Goal: Information Seeking & Learning: Learn about a topic

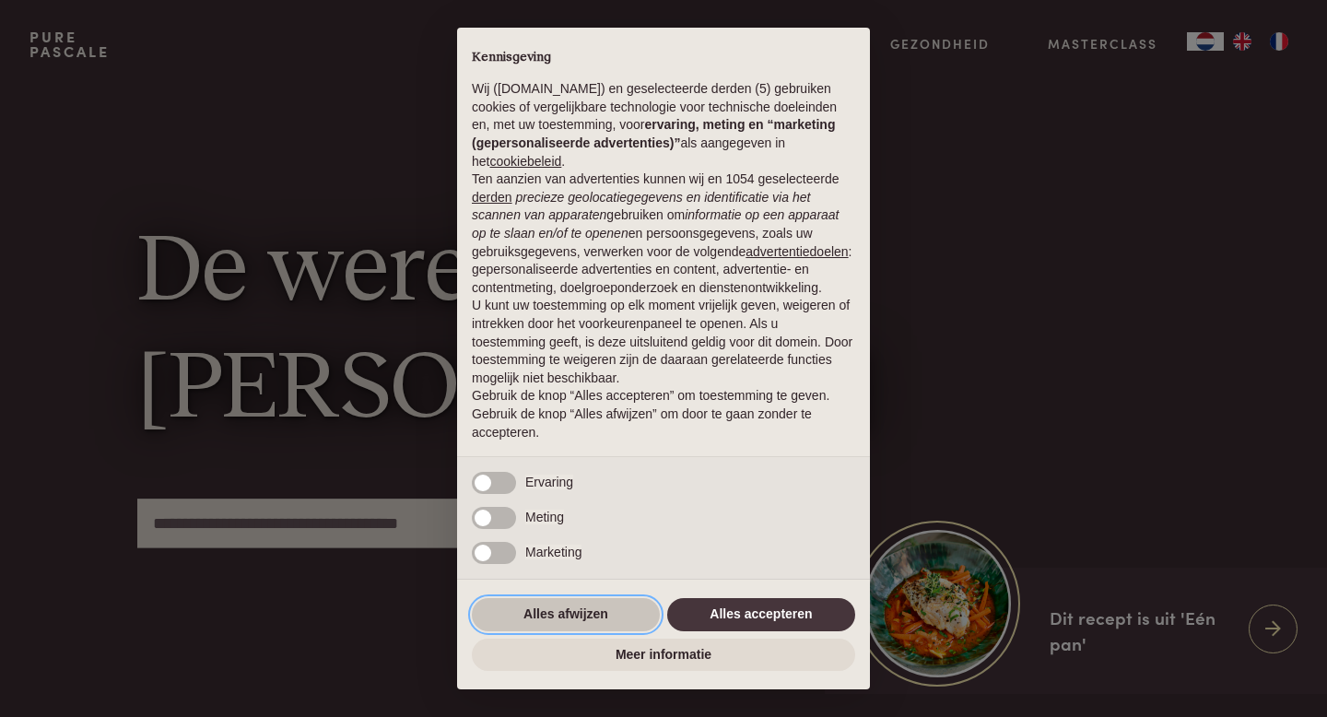
click at [594, 622] on button "Alles afwijzen" at bounding box center [566, 614] width 188 height 33
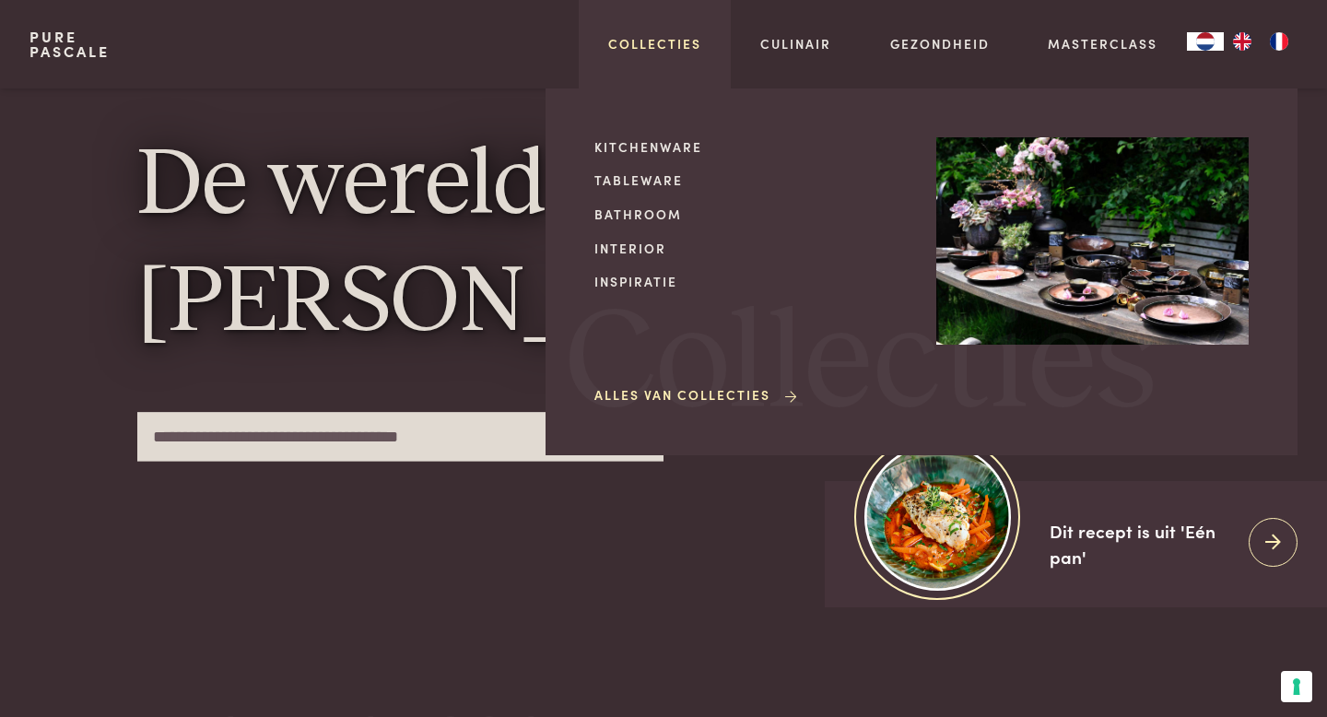
scroll to position [81, 0]
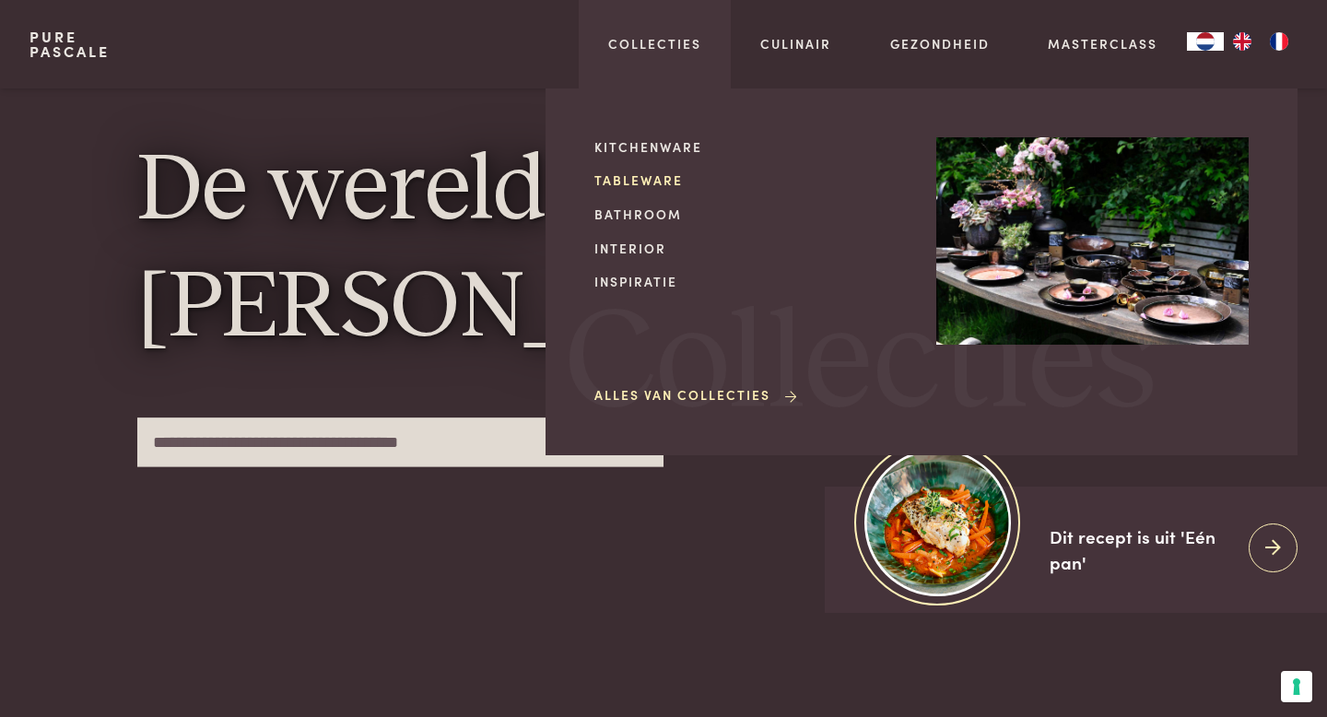
click at [635, 181] on link "Tableware" at bounding box center [750, 179] width 312 height 19
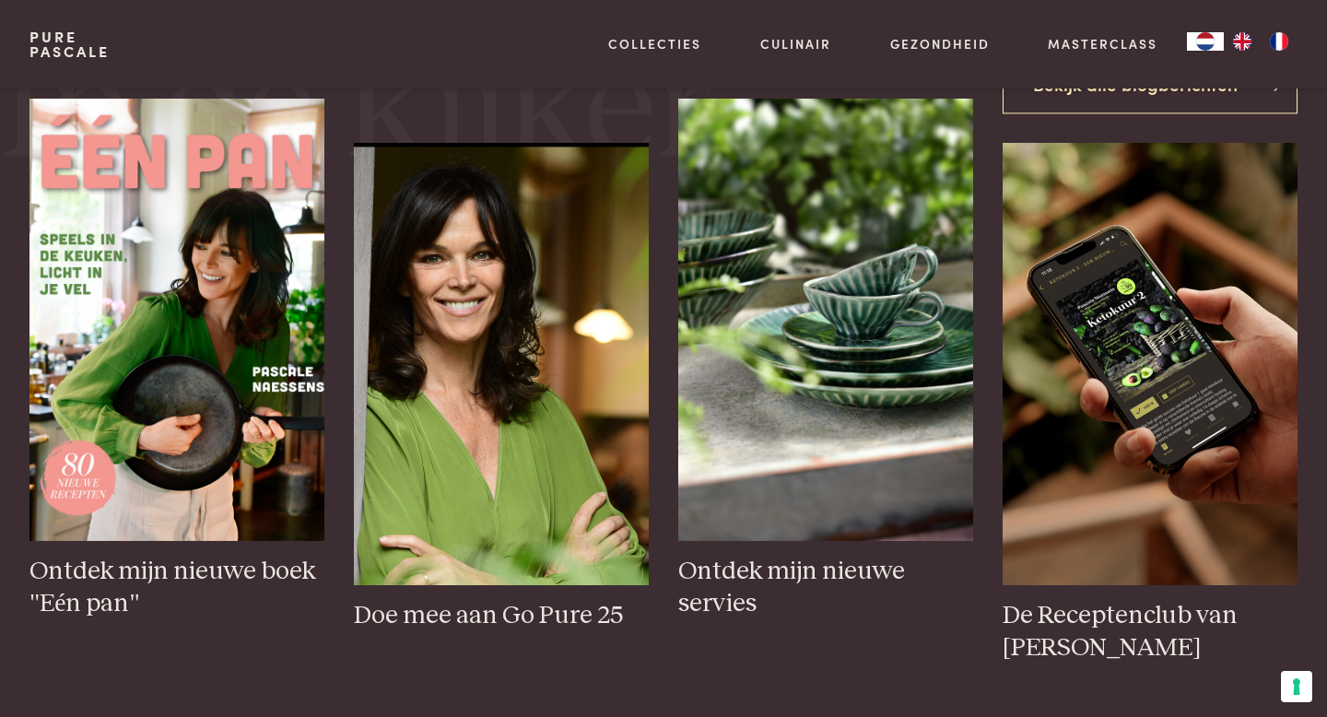
scroll to position [753, 0]
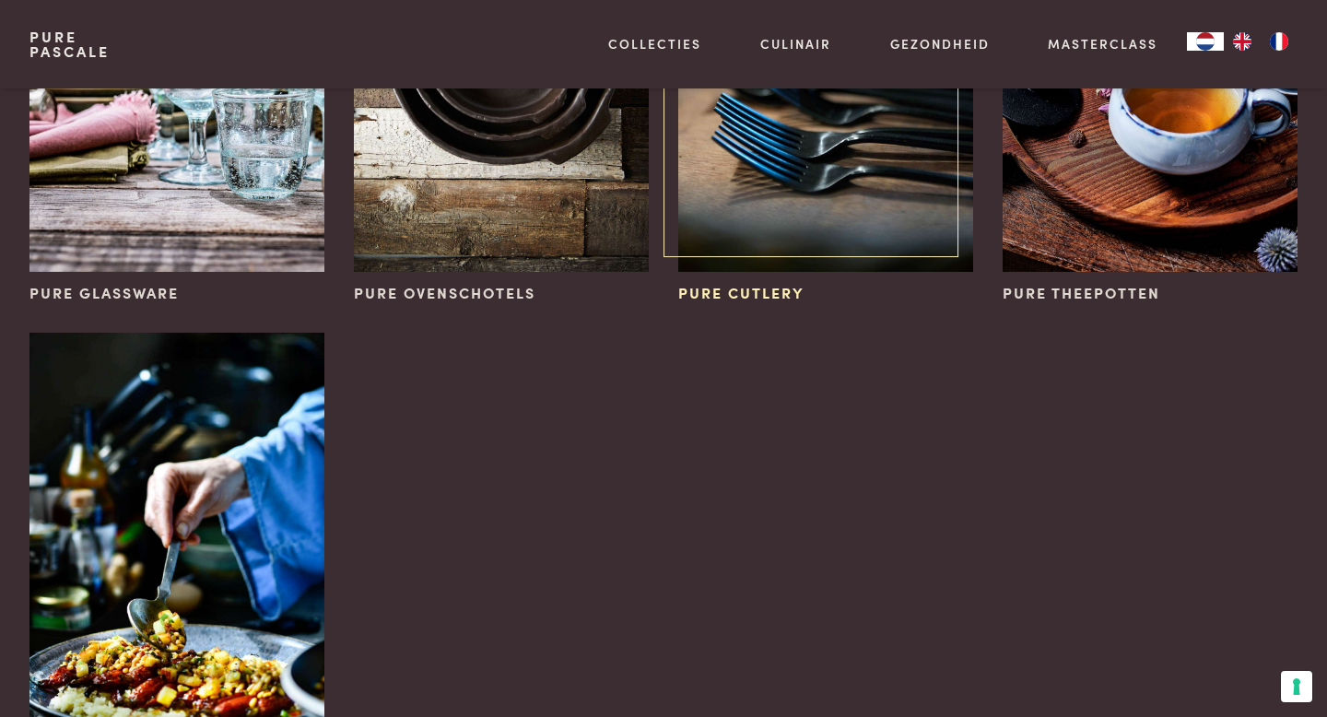
scroll to position [876, 0]
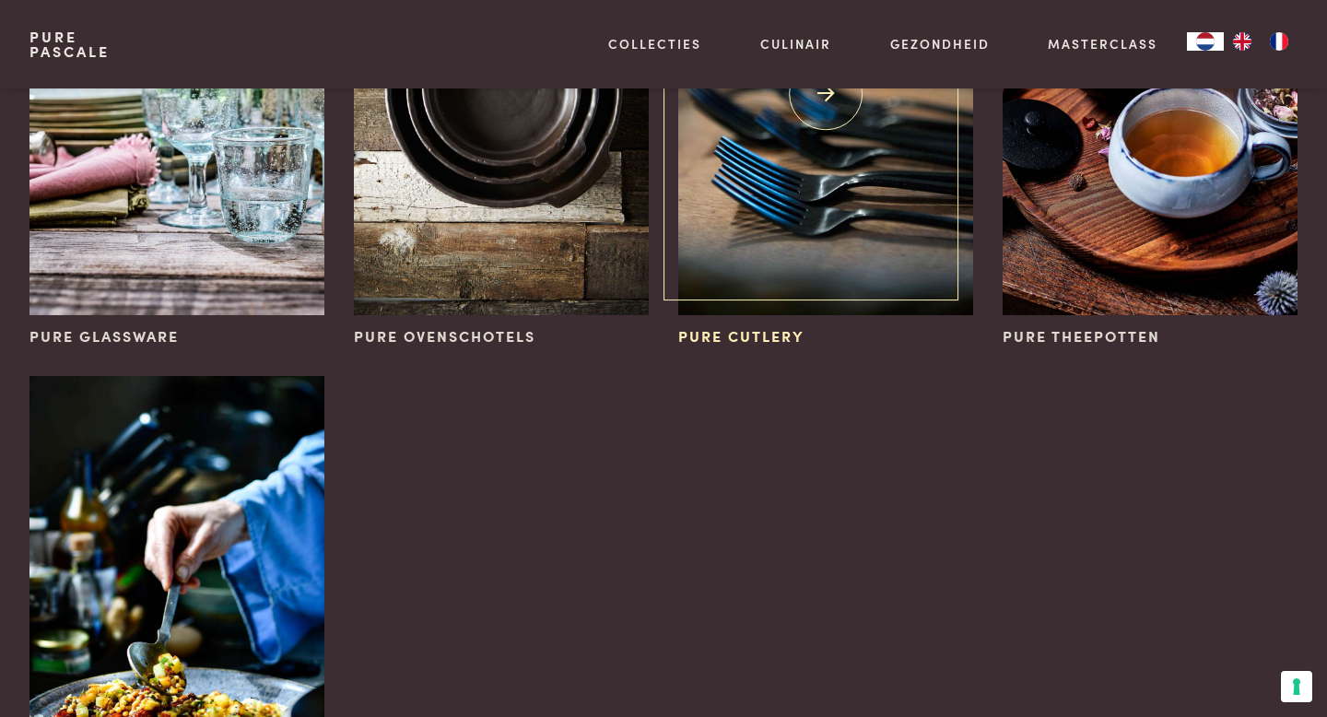
click at [796, 236] on img at bounding box center [825, 94] width 295 height 442
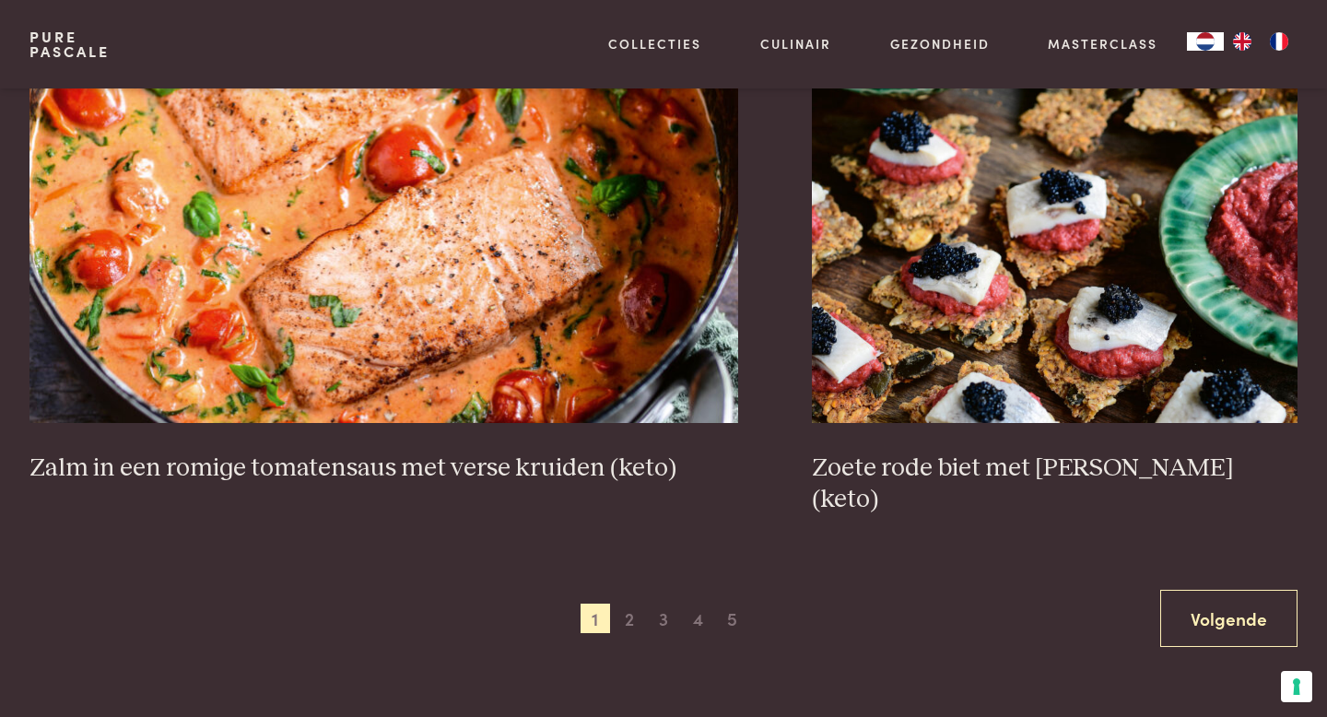
scroll to position [3395, 0]
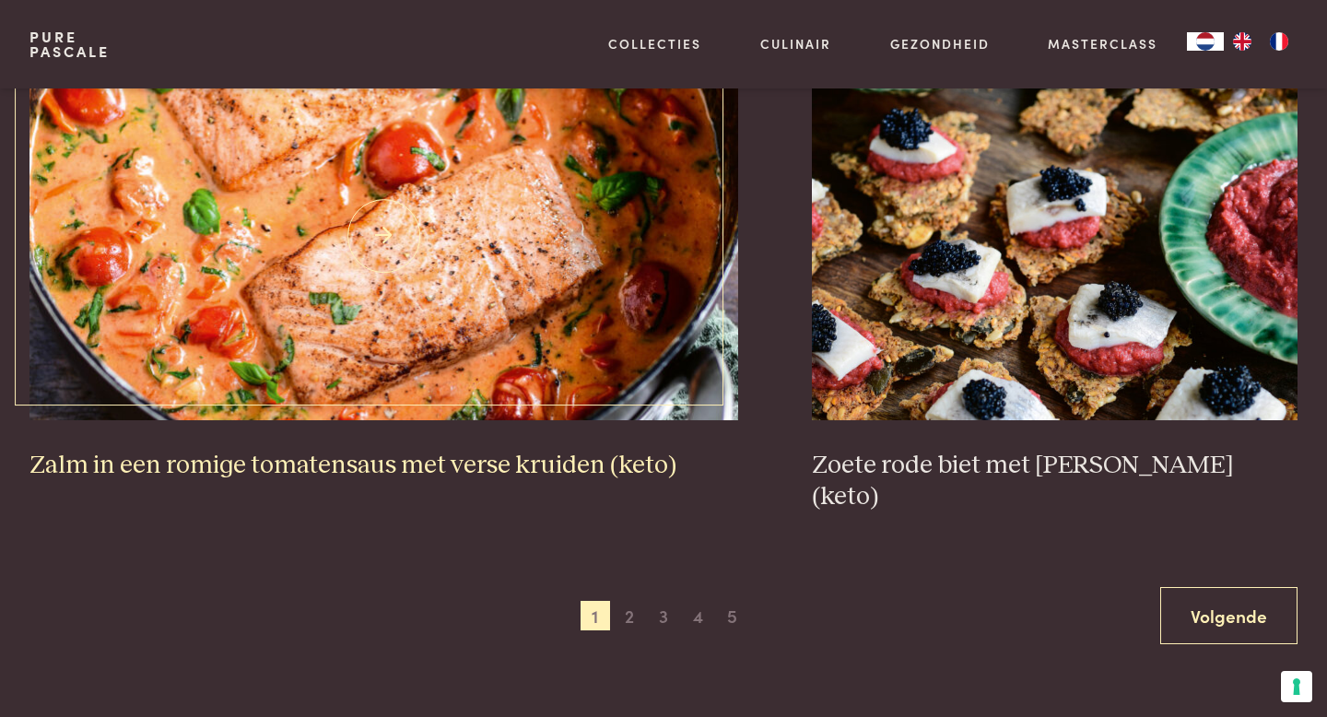
click at [547, 294] on img at bounding box center [384, 236] width 710 height 369
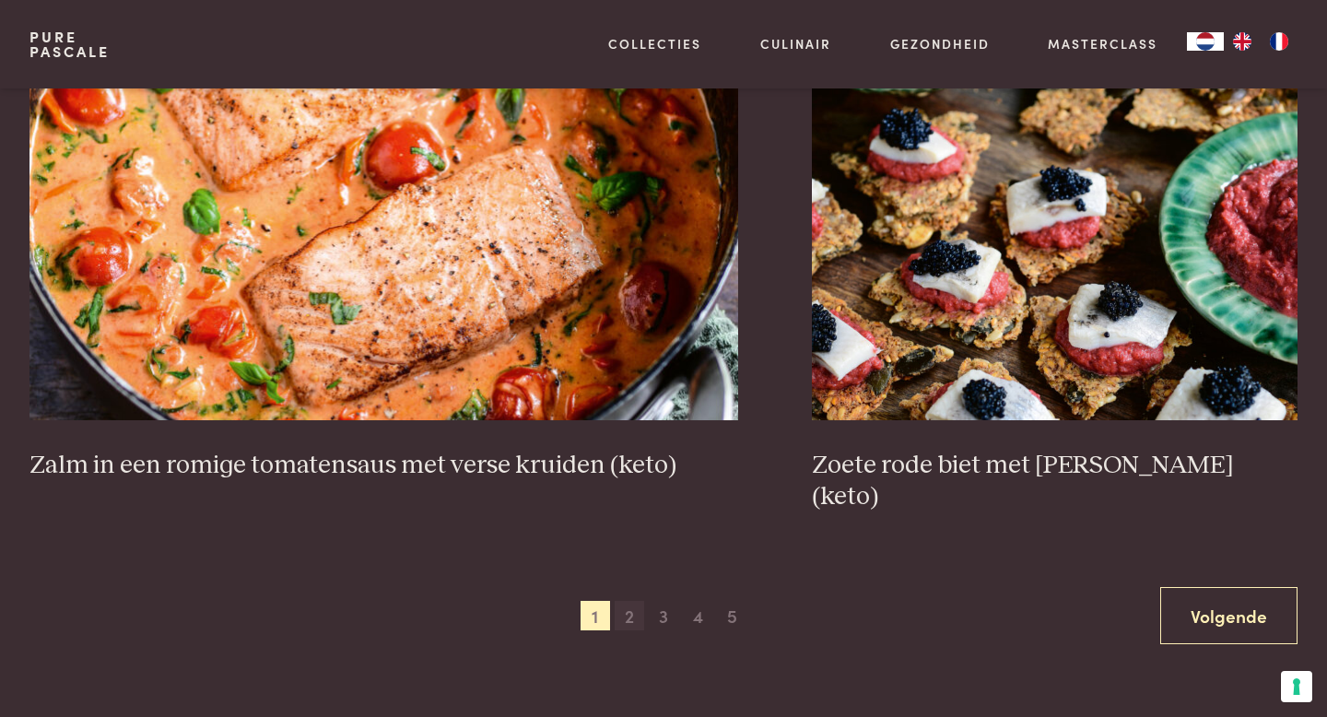
click at [629, 601] on span "2" at bounding box center [629, 615] width 29 height 29
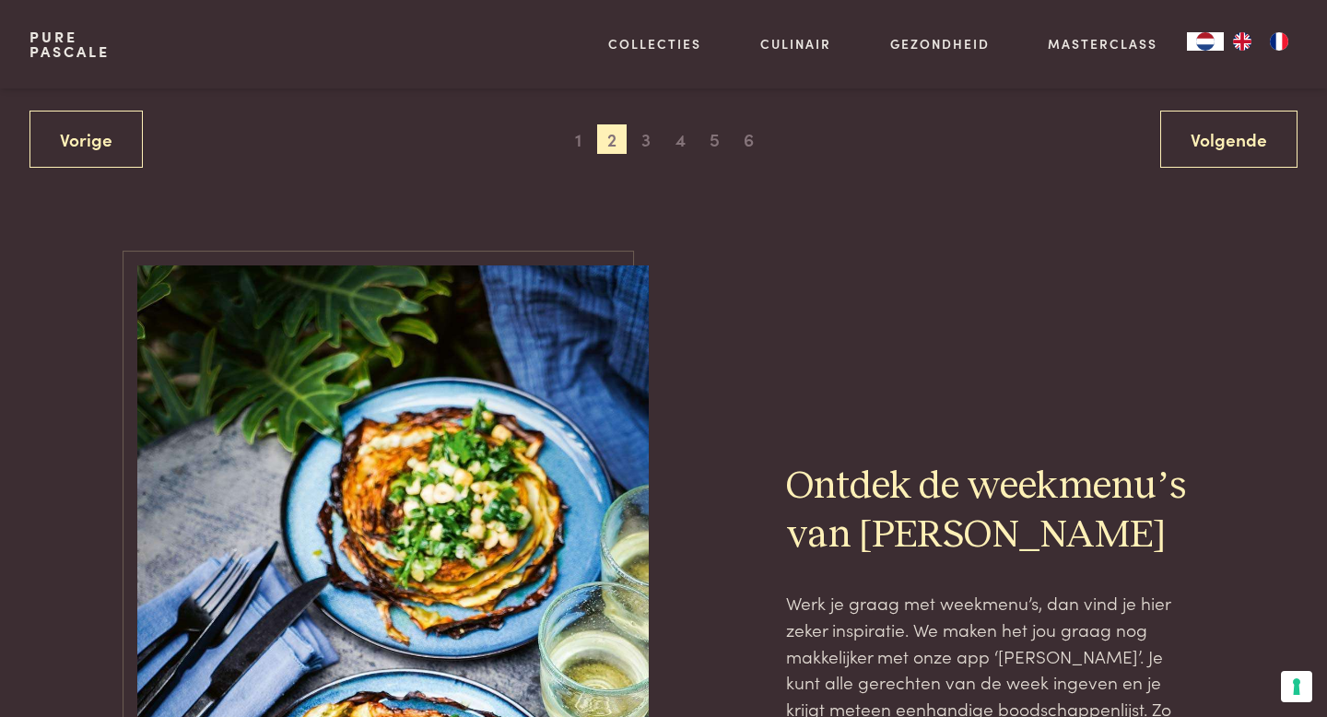
scroll to position [3871, 0]
click at [645, 137] on span "3" at bounding box center [645, 139] width 29 height 29
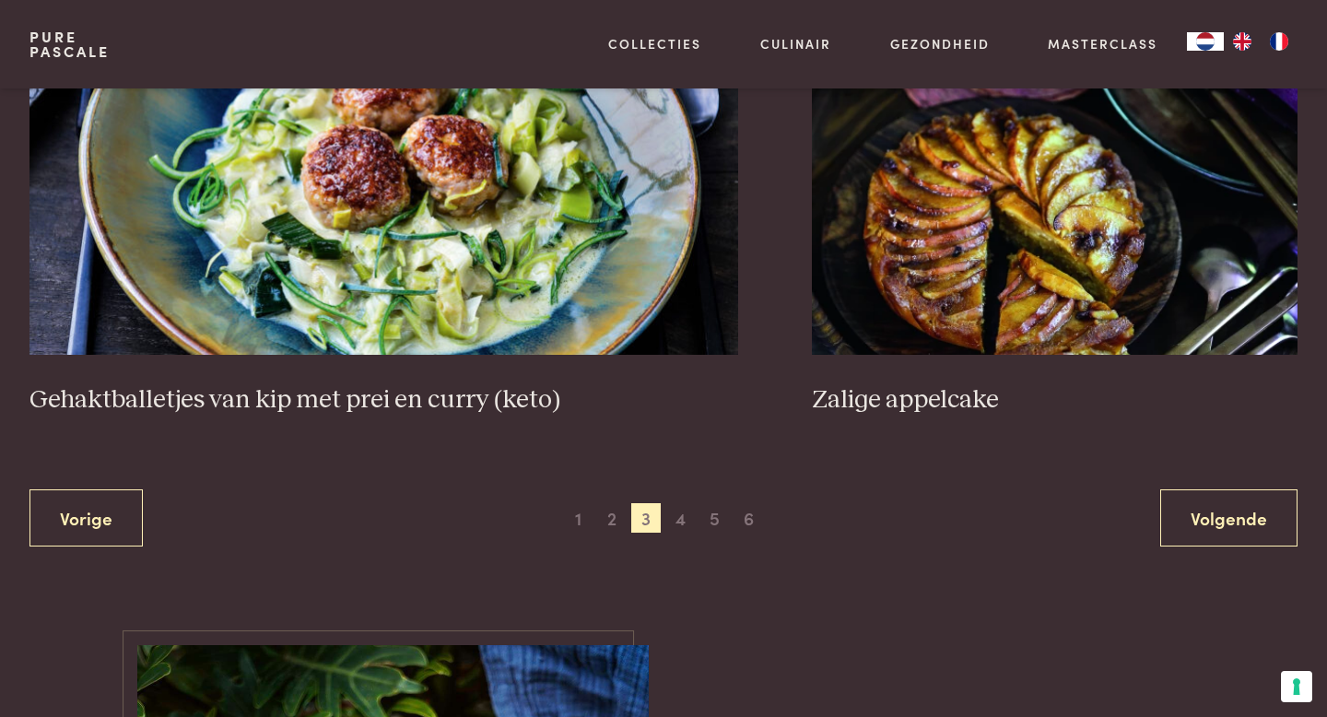
scroll to position [3559, 0]
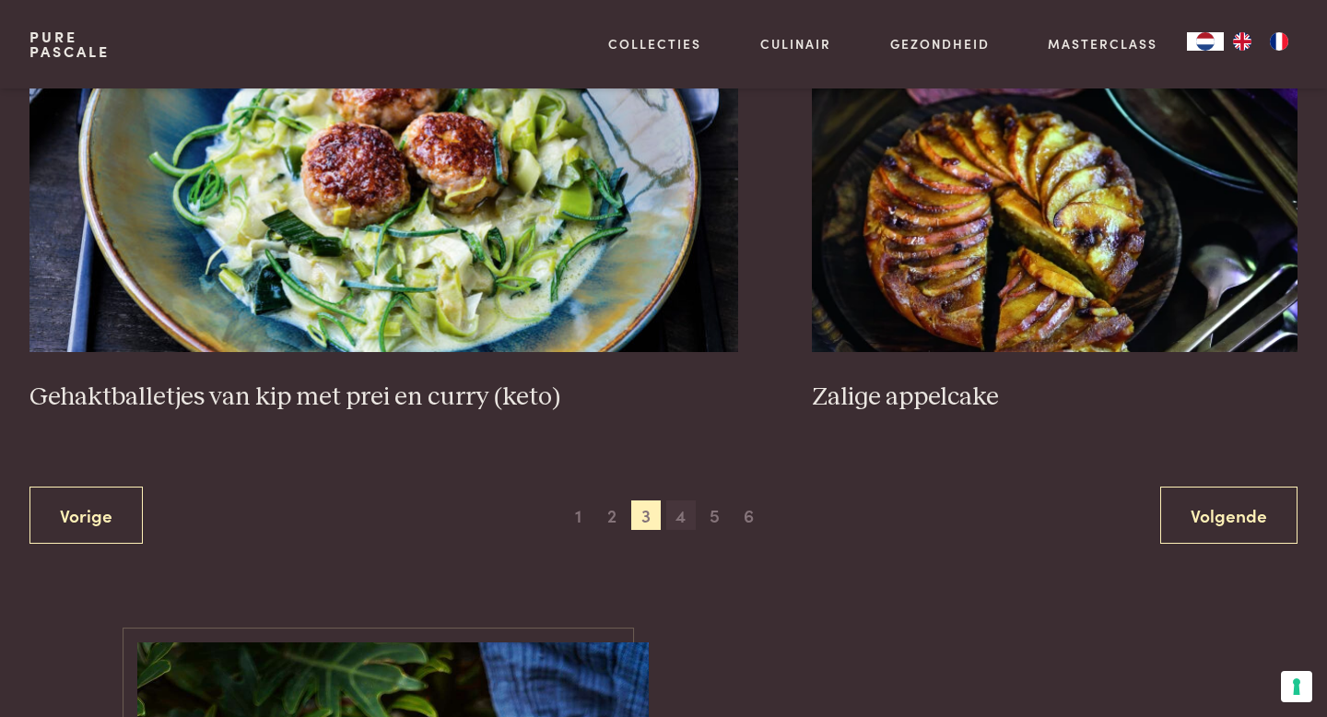
click at [690, 500] on span "4" at bounding box center [680, 514] width 29 height 29
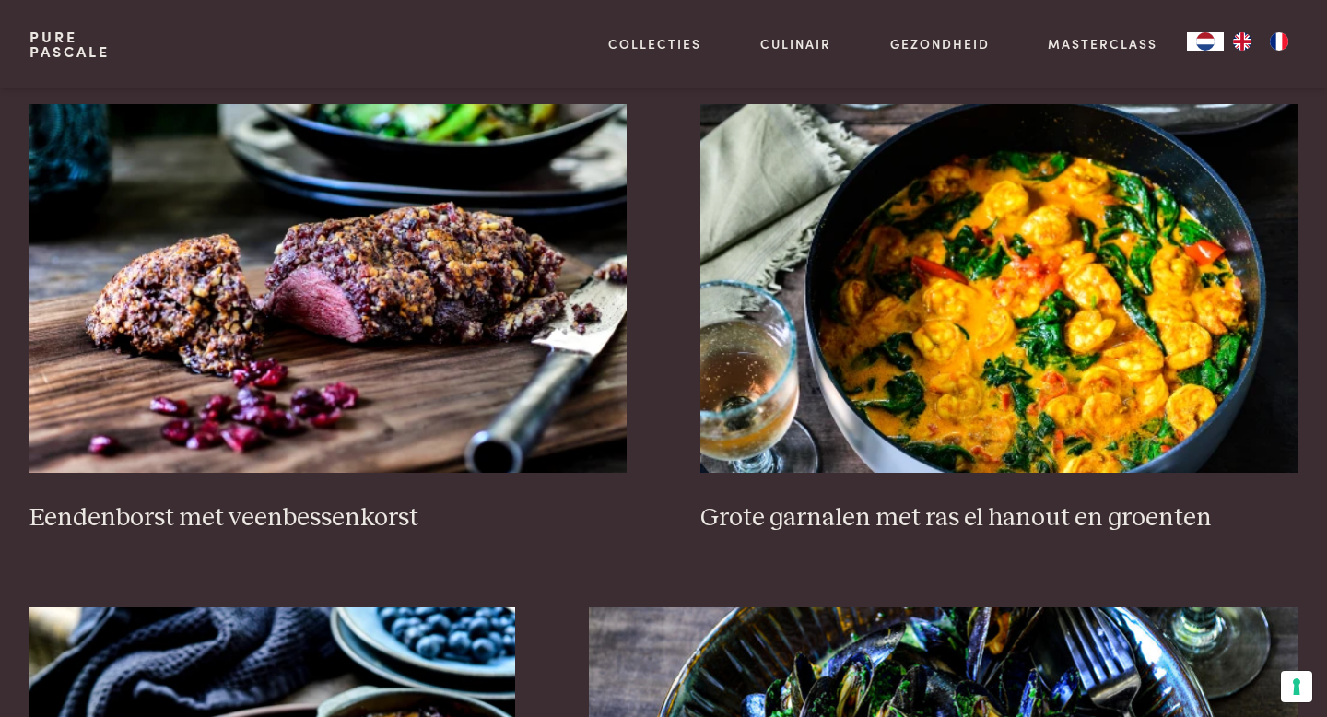
scroll to position [818, 0]
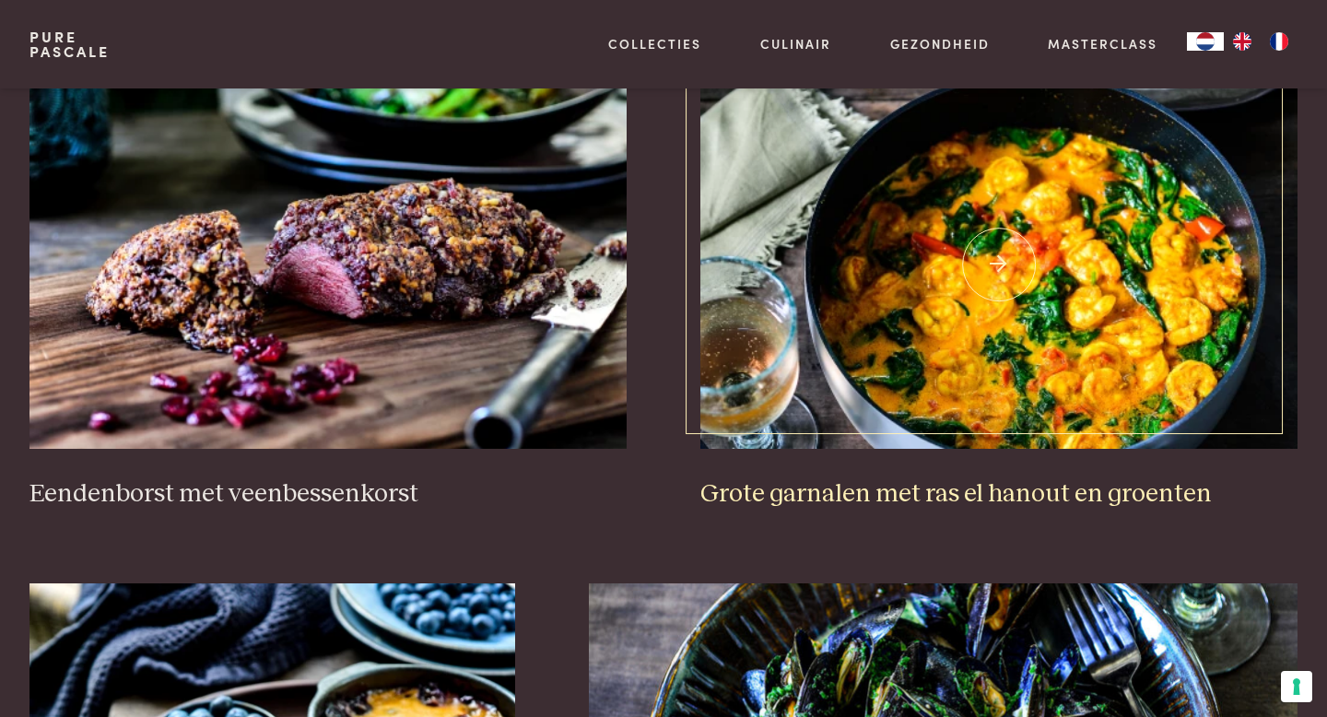
click at [788, 356] on img at bounding box center [998, 264] width 597 height 369
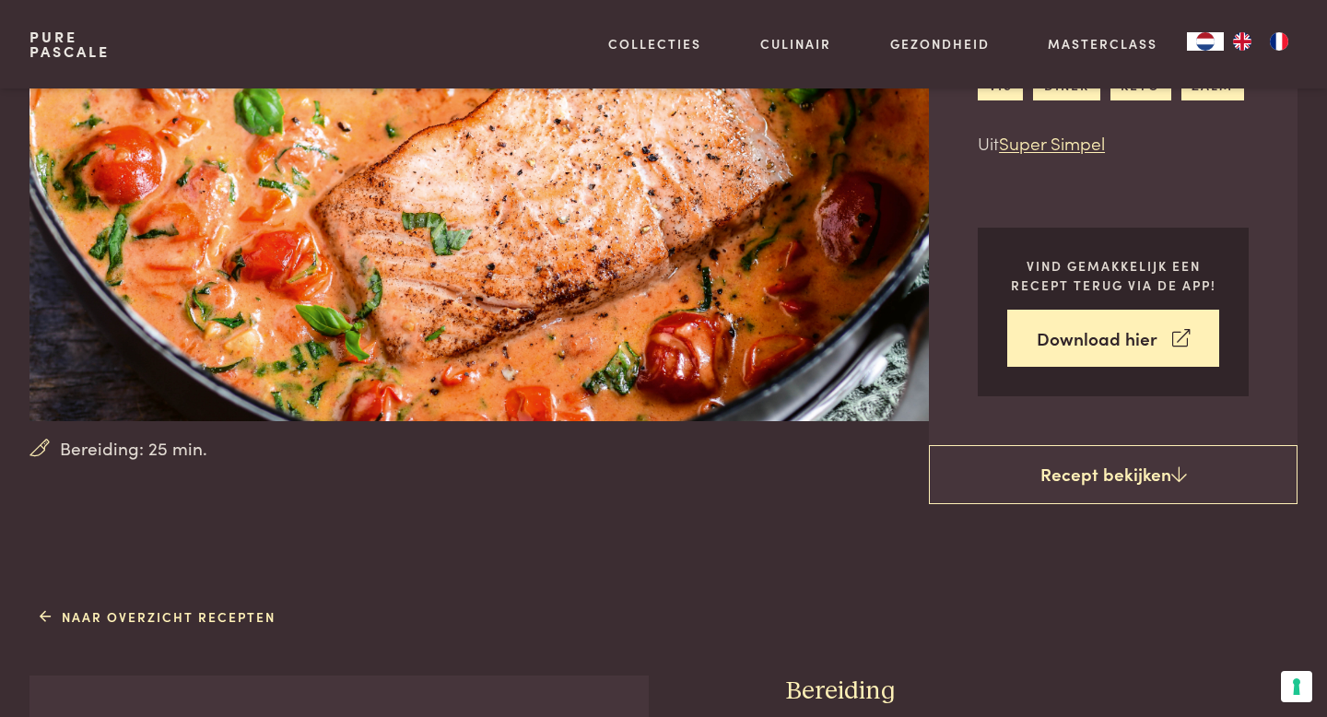
scroll to position [148, 0]
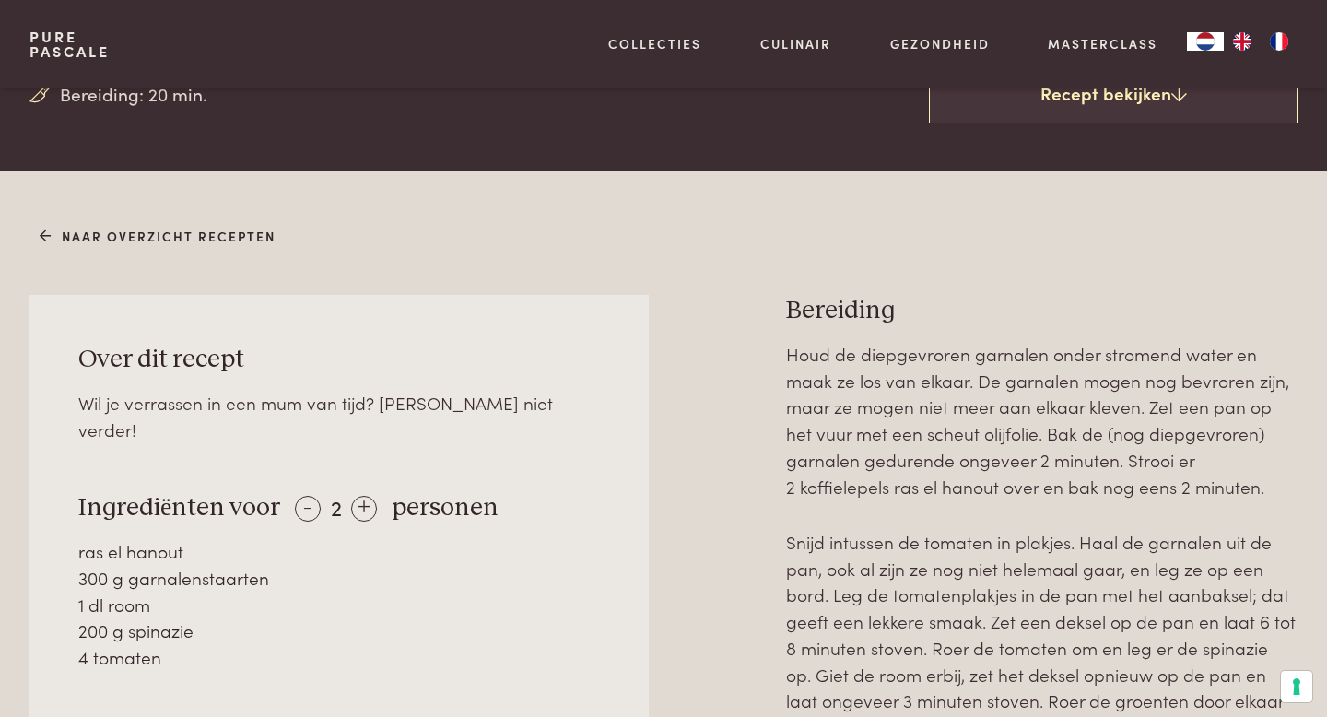
scroll to position [650, 0]
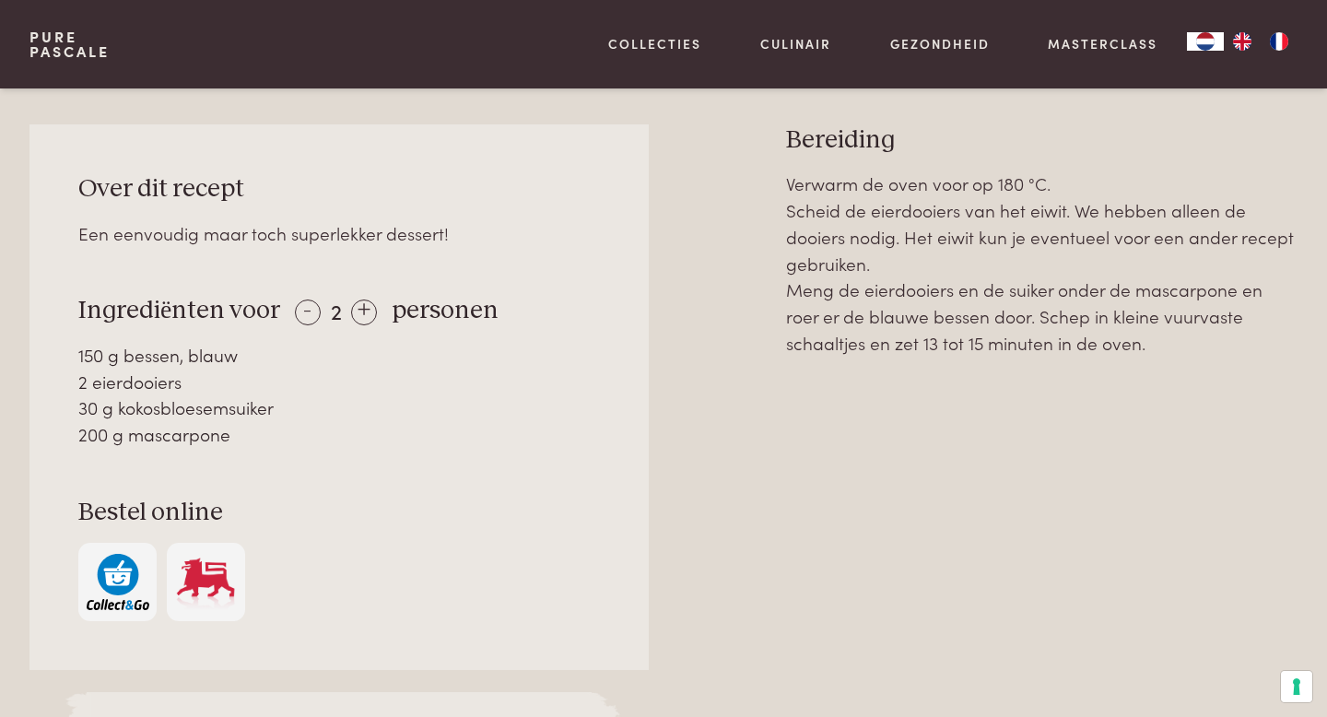
scroll to position [794, 0]
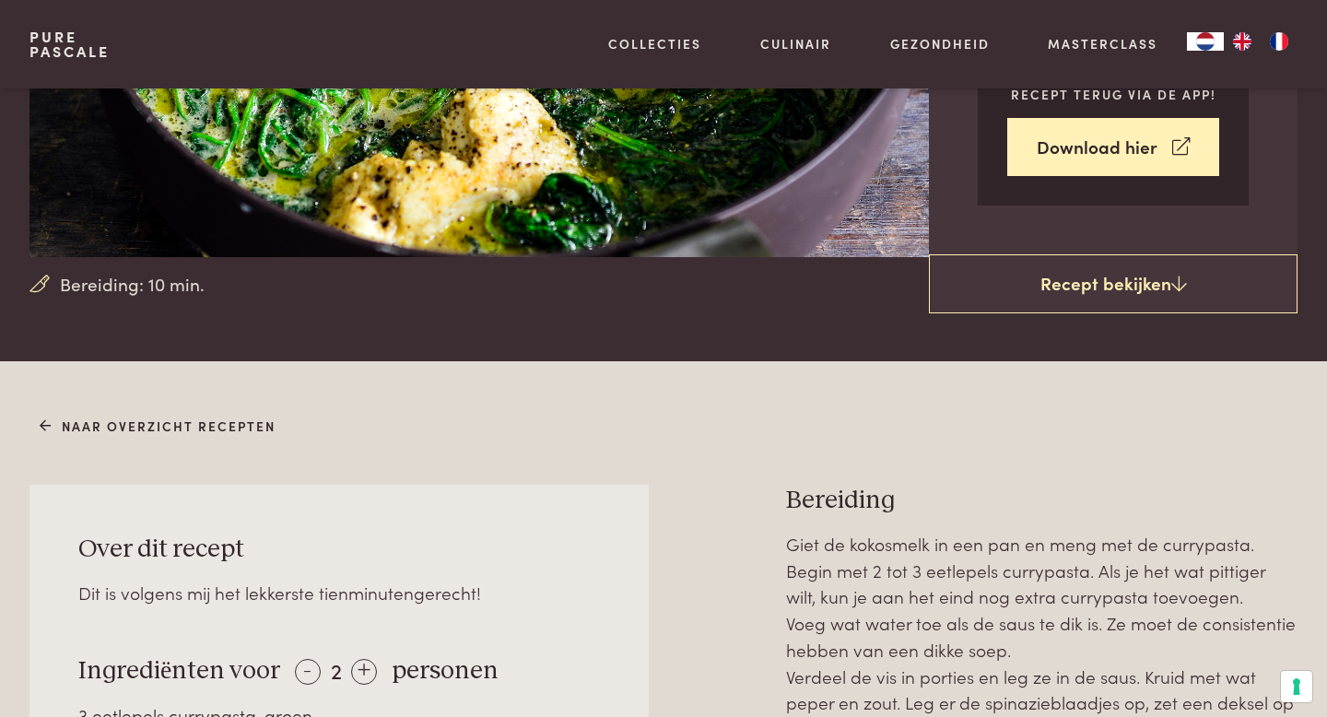
scroll to position [727, 0]
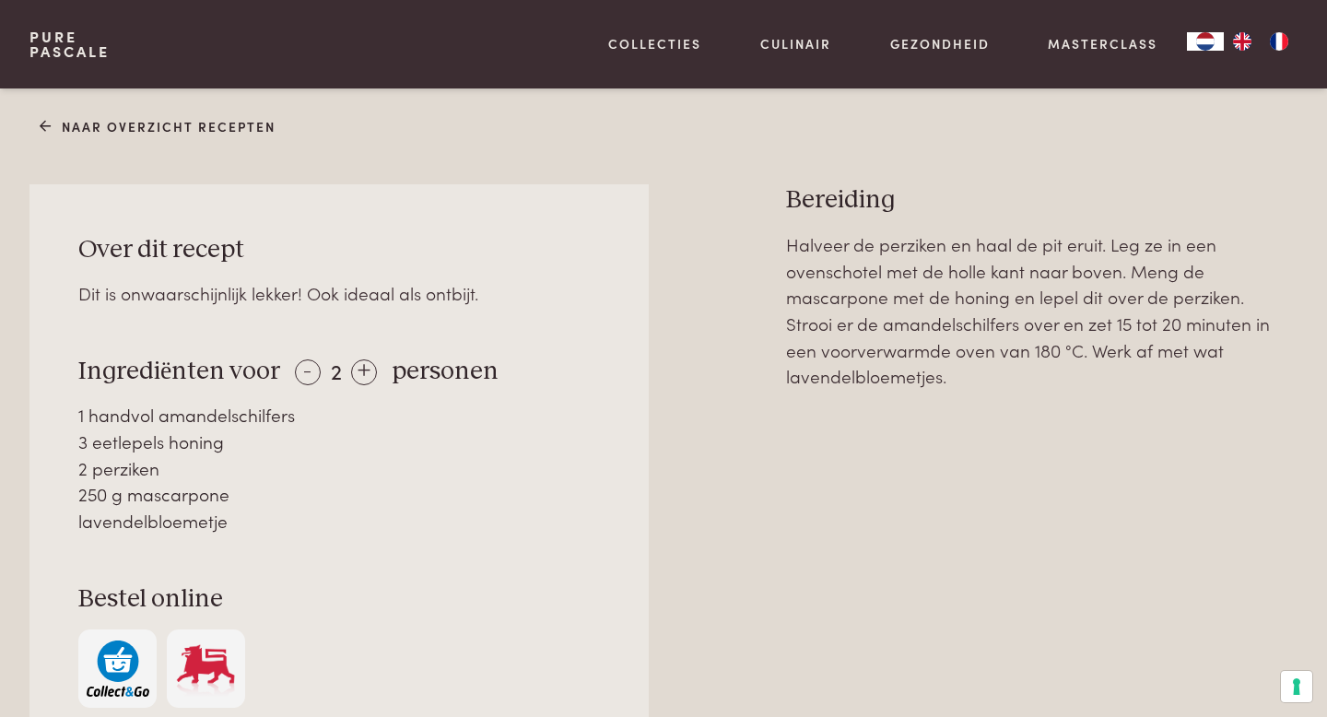
scroll to position [738, 0]
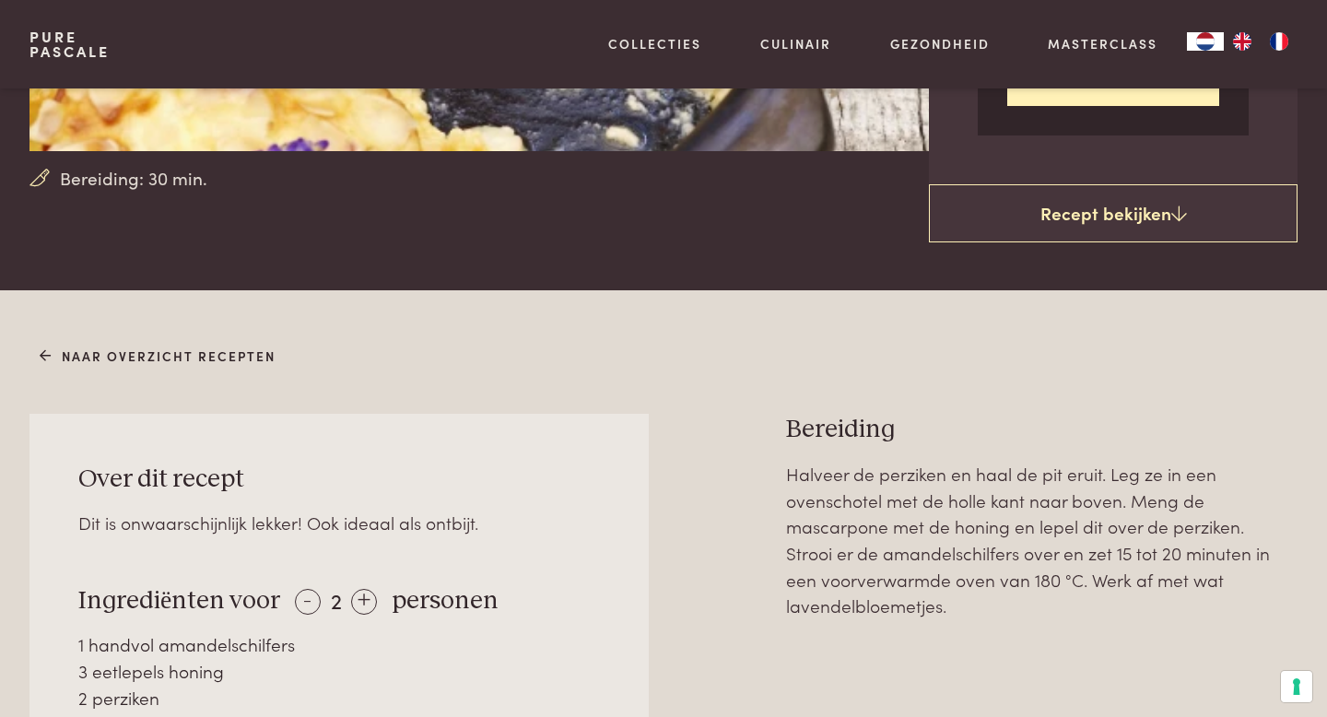
scroll to position [647, 0]
